Goal: Go to known website: Access a specific website the user already knows

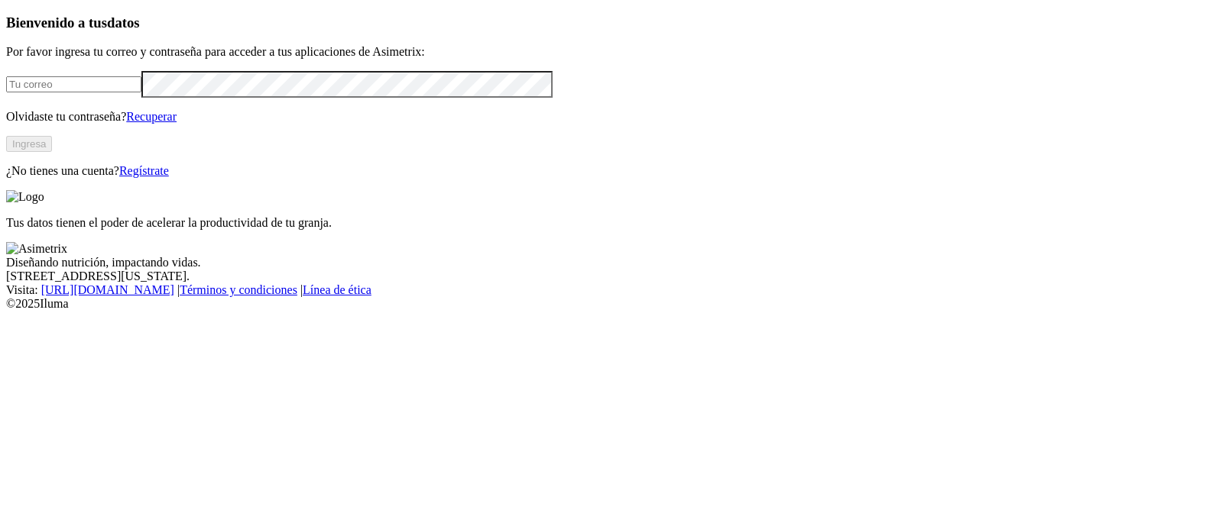
type input "luisa.barbosa@alura.bio"
click at [52, 152] on button "Ingresa" at bounding box center [29, 144] width 46 height 16
